Goal: Task Accomplishment & Management: Use online tool/utility

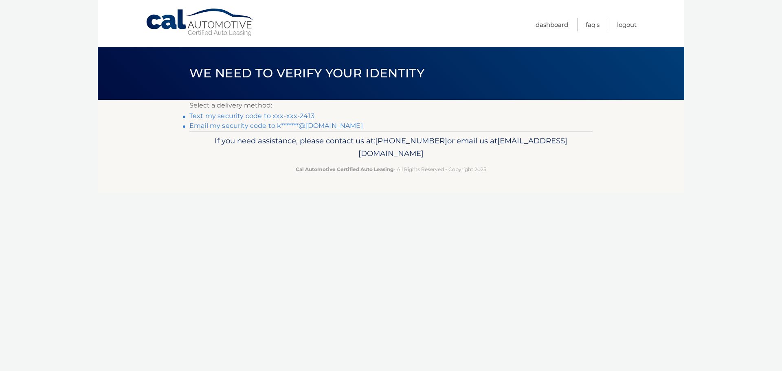
click at [287, 114] on link "Text my security code to xxx-xxx-2413" at bounding box center [251, 116] width 125 height 8
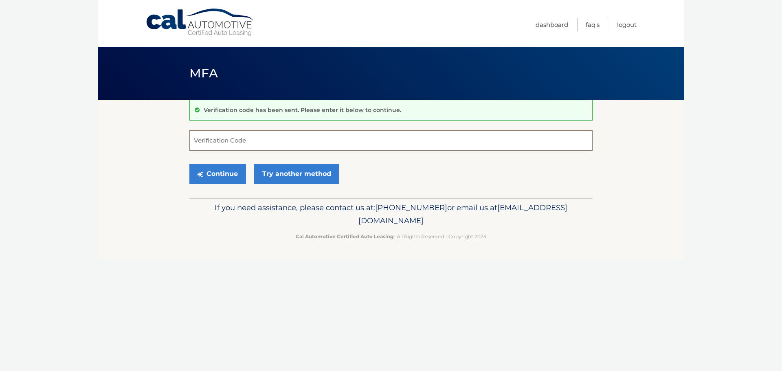
click at [323, 142] on input "Verification Code" at bounding box center [390, 140] width 403 height 20
type input "260377"
click at [222, 173] on button "Continue" at bounding box center [217, 174] width 57 height 20
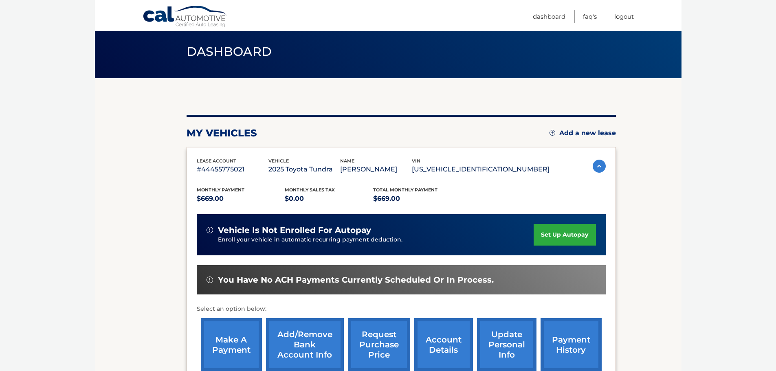
scroll to position [41, 0]
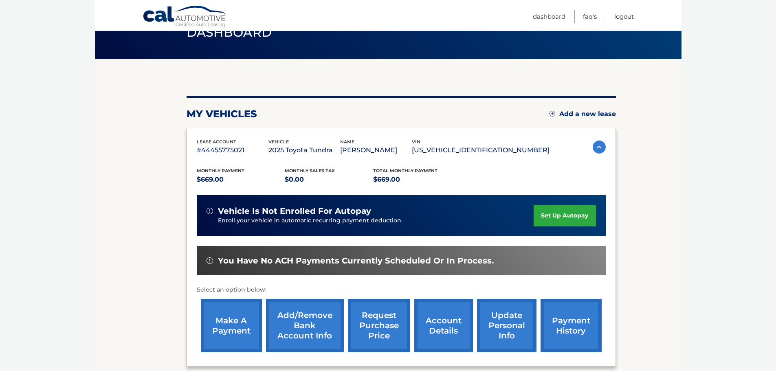
click at [231, 334] on link "make a payment" at bounding box center [231, 325] width 61 height 53
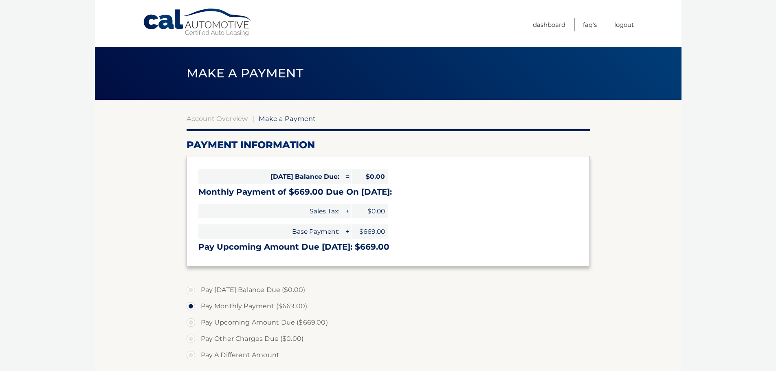
select select "Y2M3ODVmNGEtMDlkYi00Zjk4LThjYzEtMGU5MGVmYTViMjAz"
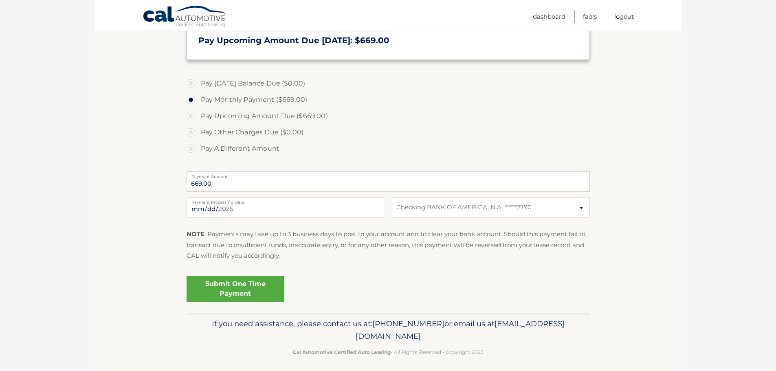
scroll to position [211, 0]
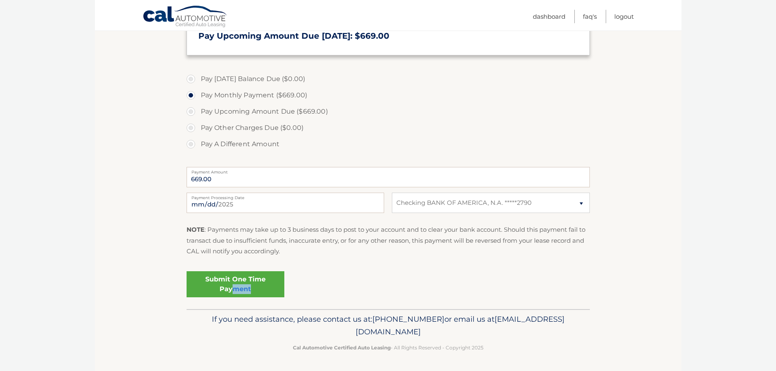
drag, startPoint x: 236, startPoint y: 288, endPoint x: 290, endPoint y: 286, distance: 54.2
click at [287, 288] on div "Submit One Time Payment" at bounding box center [388, 282] width 403 height 29
click at [362, 284] on div "Submit One Time Payment" at bounding box center [388, 282] width 403 height 29
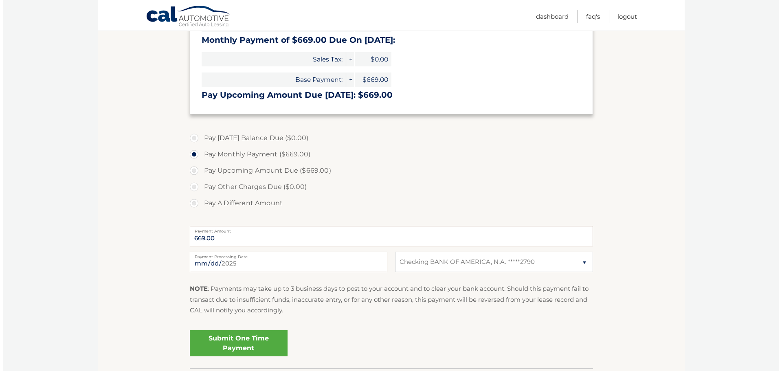
scroll to position [170, 0]
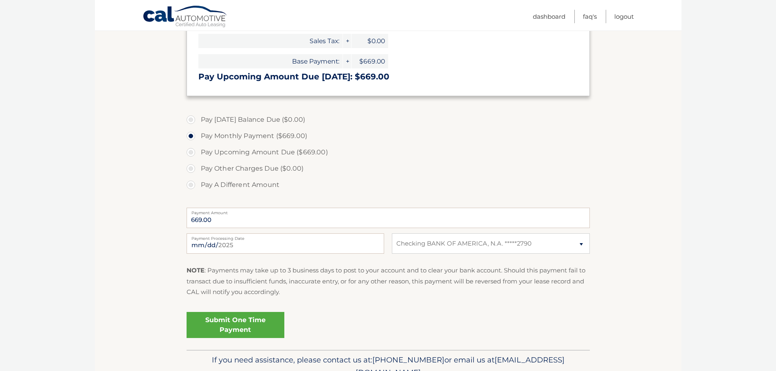
click at [239, 328] on link "Submit One Time Payment" at bounding box center [236, 325] width 98 height 26
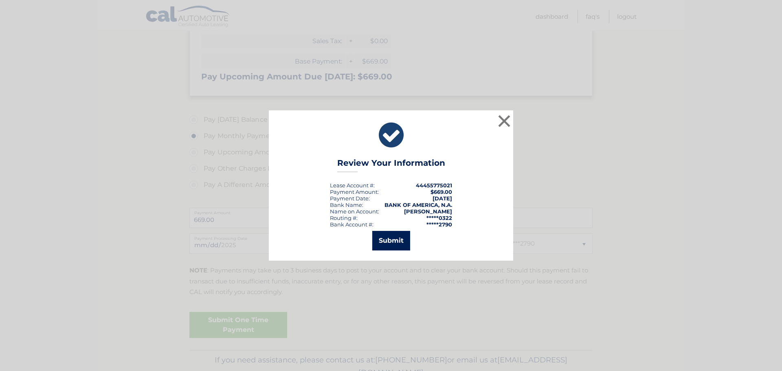
click at [391, 243] on button "Submit" at bounding box center [391, 241] width 38 height 20
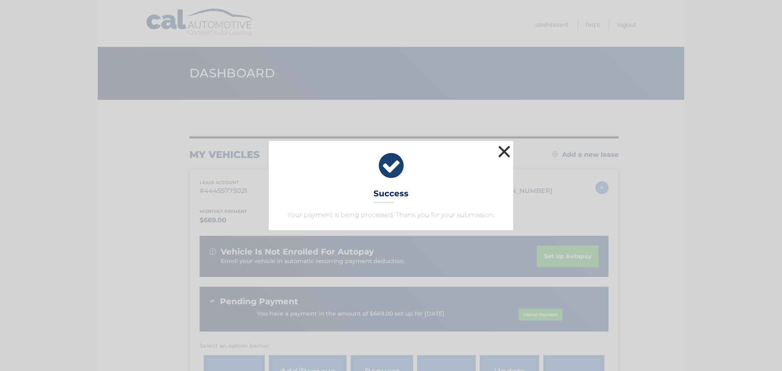
click at [502, 147] on button "×" at bounding box center [504, 151] width 16 height 16
